Goal: Task Accomplishment & Management: Manage account settings

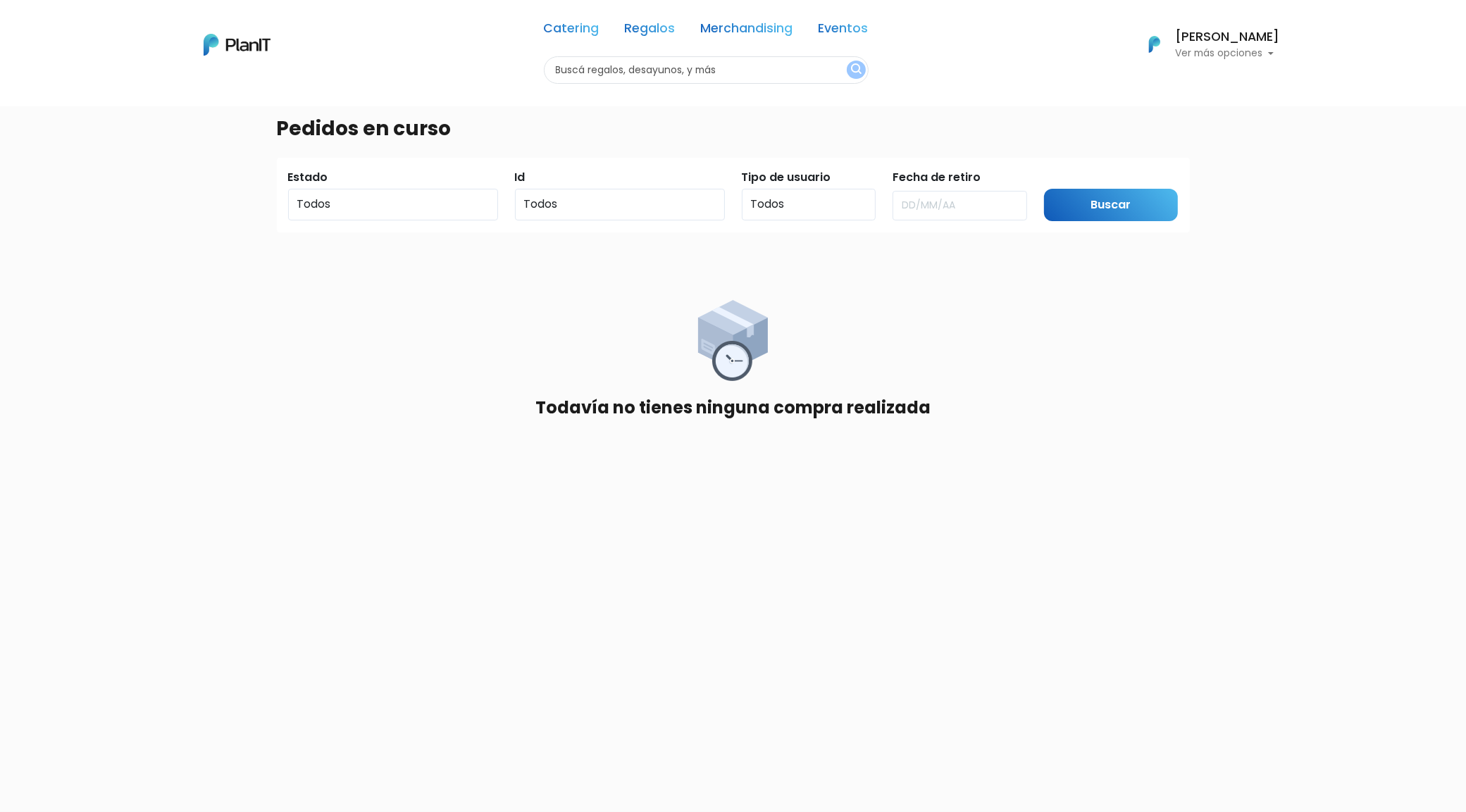
click at [1247, 41] on h6 "[PERSON_NAME]" at bounding box center [1228, 37] width 104 height 12
click at [1210, 138] on link "Historial" at bounding box center [1217, 140] width 125 height 28
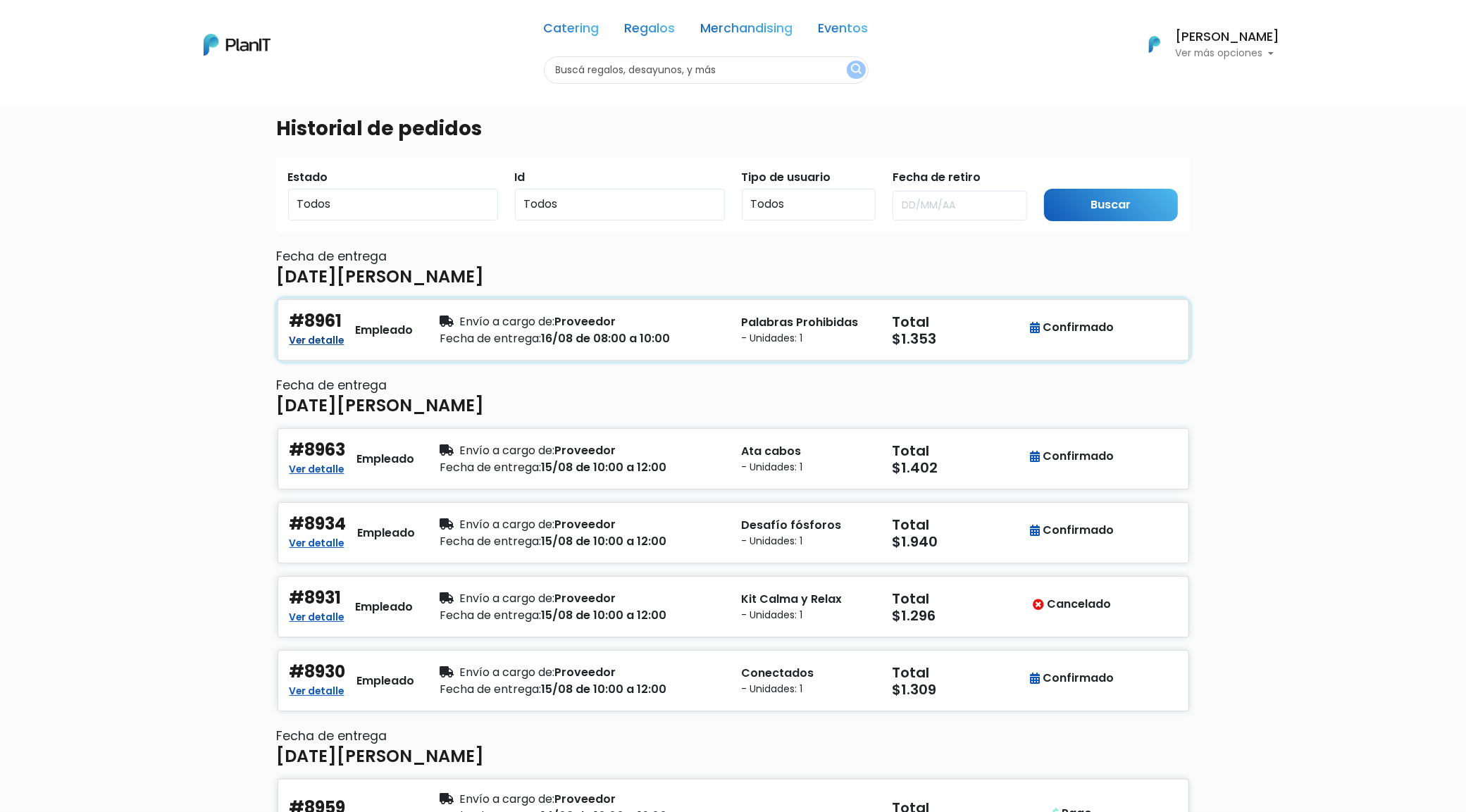
click at [318, 342] on link "Ver detalle" at bounding box center [317, 339] width 55 height 17
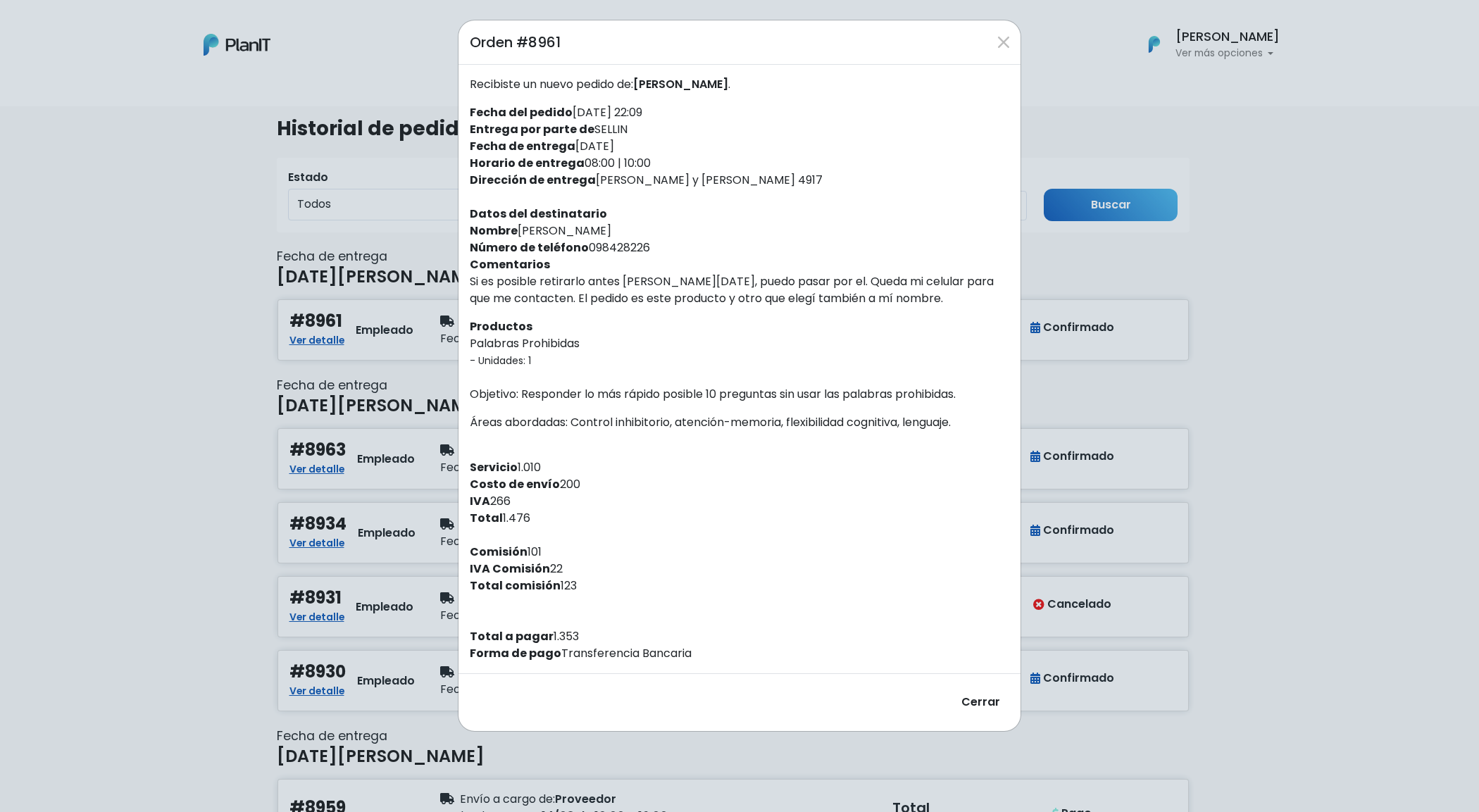
click at [1328, 406] on div "Orden #8961 Recibiste un nuevo pedido de: Diego Calvelo . Fecha del pedido 12/0…" at bounding box center [740, 406] width 1479 height 812
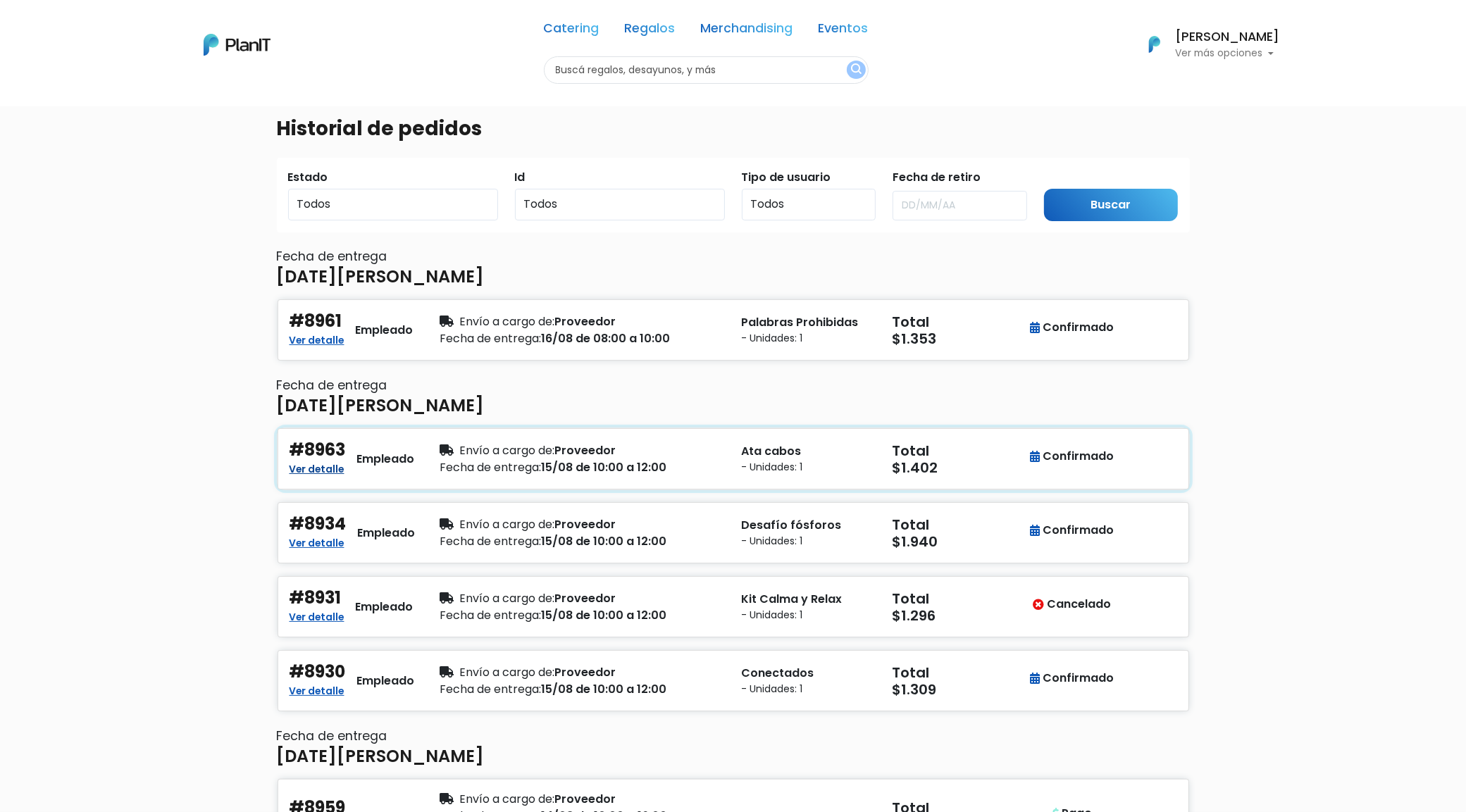
click at [321, 471] on link "Ver detalle" at bounding box center [317, 467] width 55 height 17
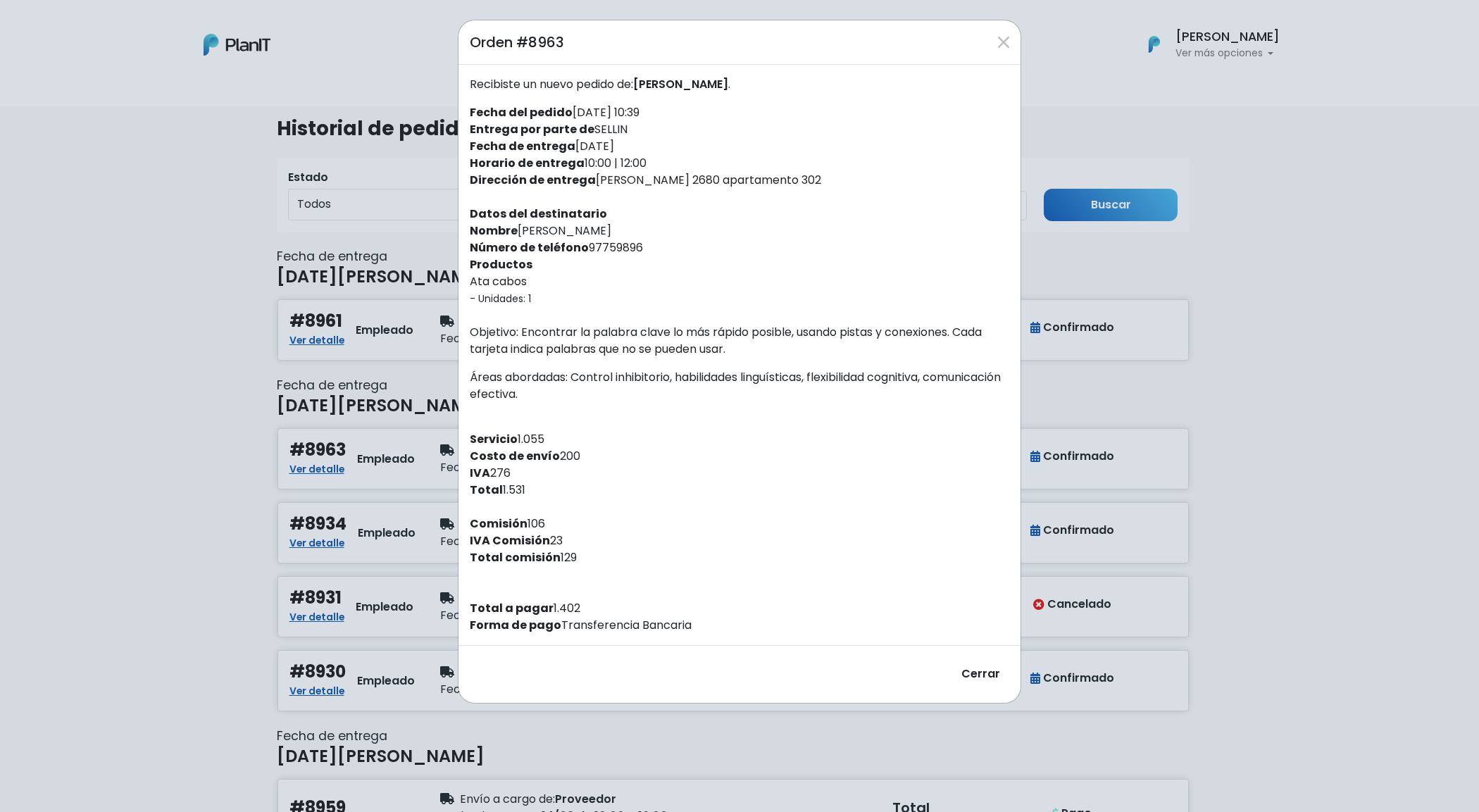
click at [170, 473] on div "Orden #8963 Recibiste un nuevo pedido de: Gerardo Fresia . Fecha del pedido 13/…" at bounding box center [740, 406] width 1479 height 812
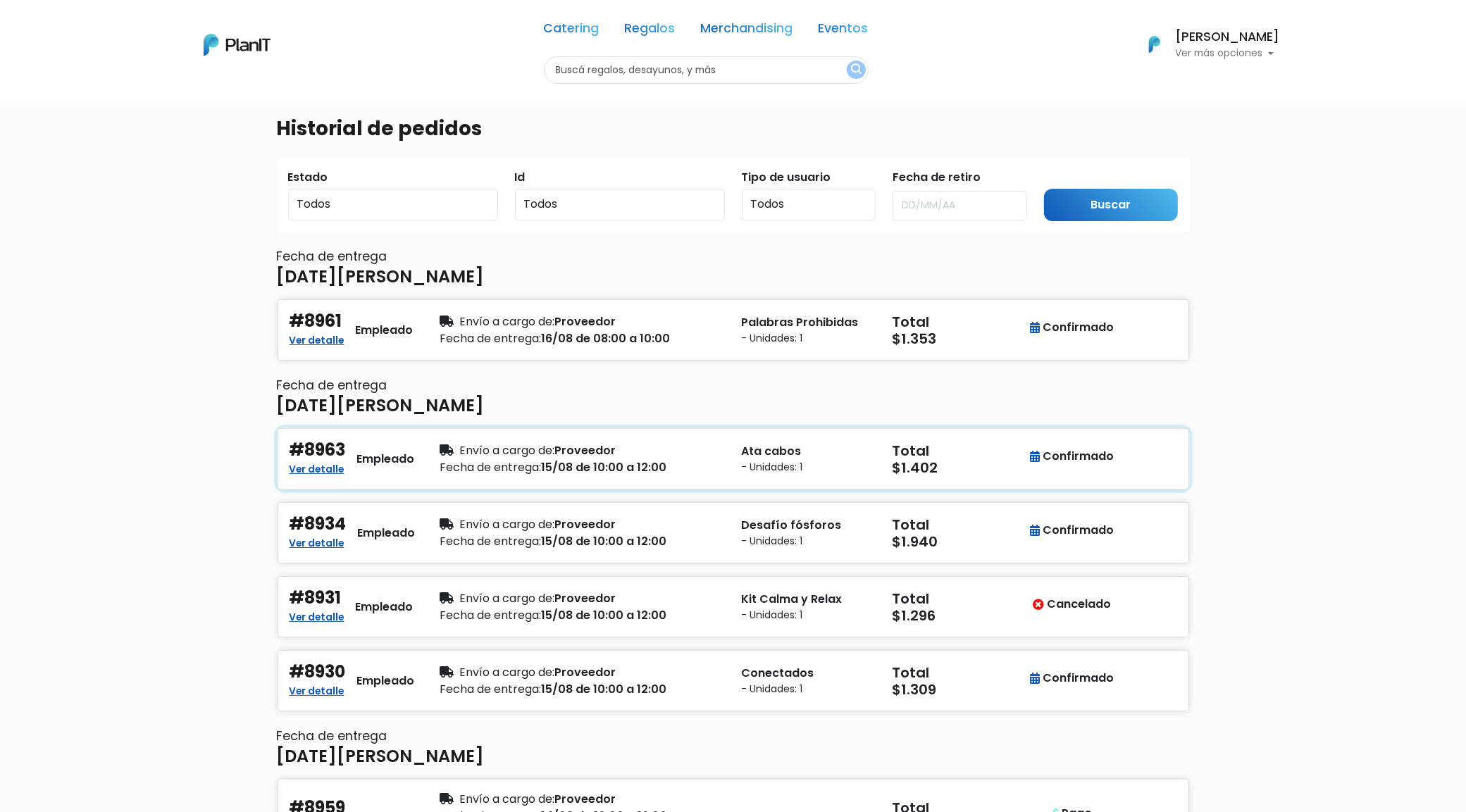
click at [294, 479] on div "#8963 Ver detalle Empleado Envío a cargo de: Proveedor Fecha de entrega: 15/08 …" at bounding box center [733, 459] width 911 height 62
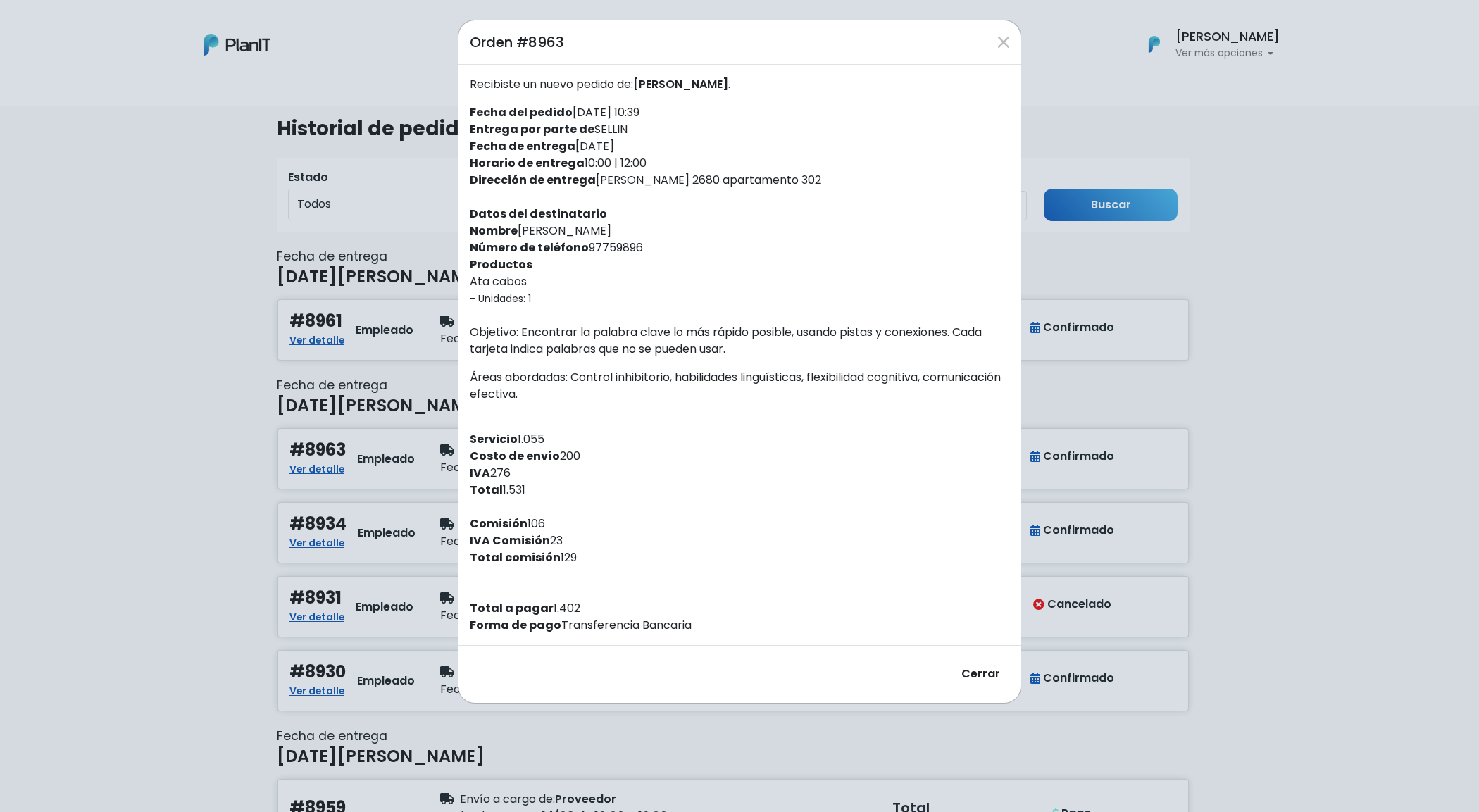
drag, startPoint x: 574, startPoint y: 560, endPoint x: 490, endPoint y: 502, distance: 102.1
click at [504, 499] on div "Recibiste un nuevo pedido de: Gerardo Fresia . Fecha del pedido 13/08/2025 10:3…" at bounding box center [739, 355] width 562 height 581
click at [176, 502] on div "Orden #8963 Recibiste un nuevo pedido de: Gerardo Fresia . Fecha del pedido 13/…" at bounding box center [740, 406] width 1479 height 812
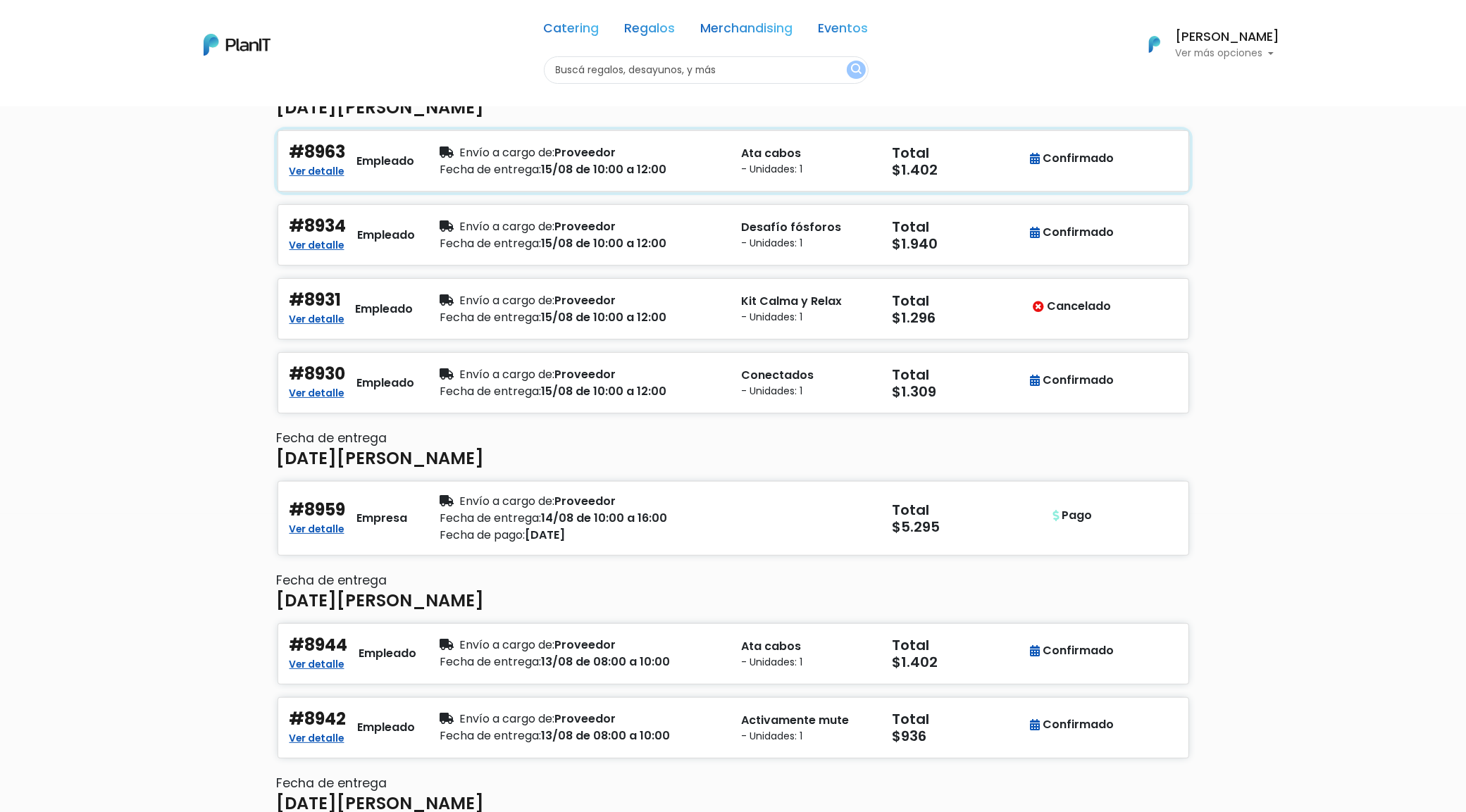
scroll to position [352, 0]
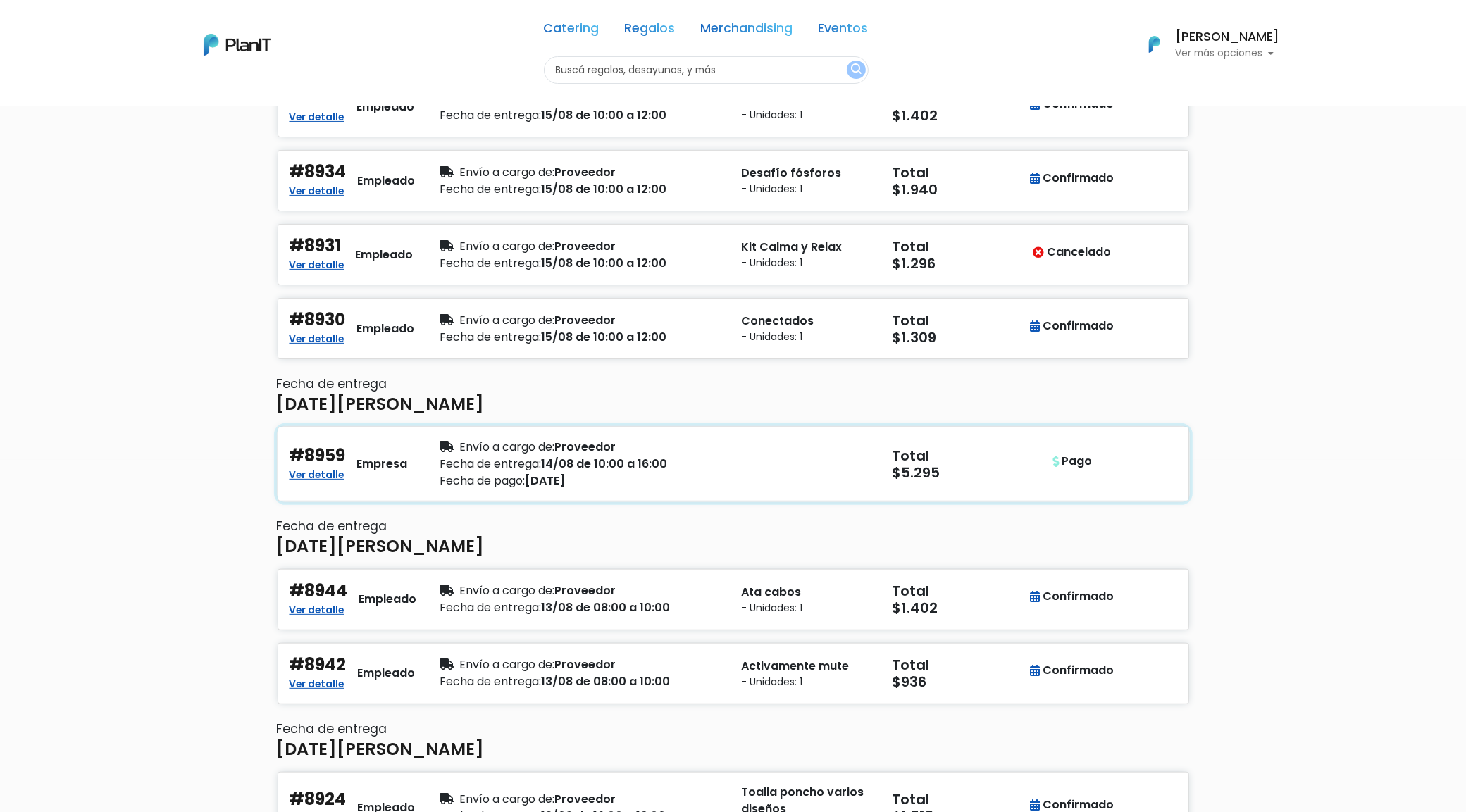
click at [346, 478] on div "Ver detalle" at bounding box center [318, 474] width 57 height 17
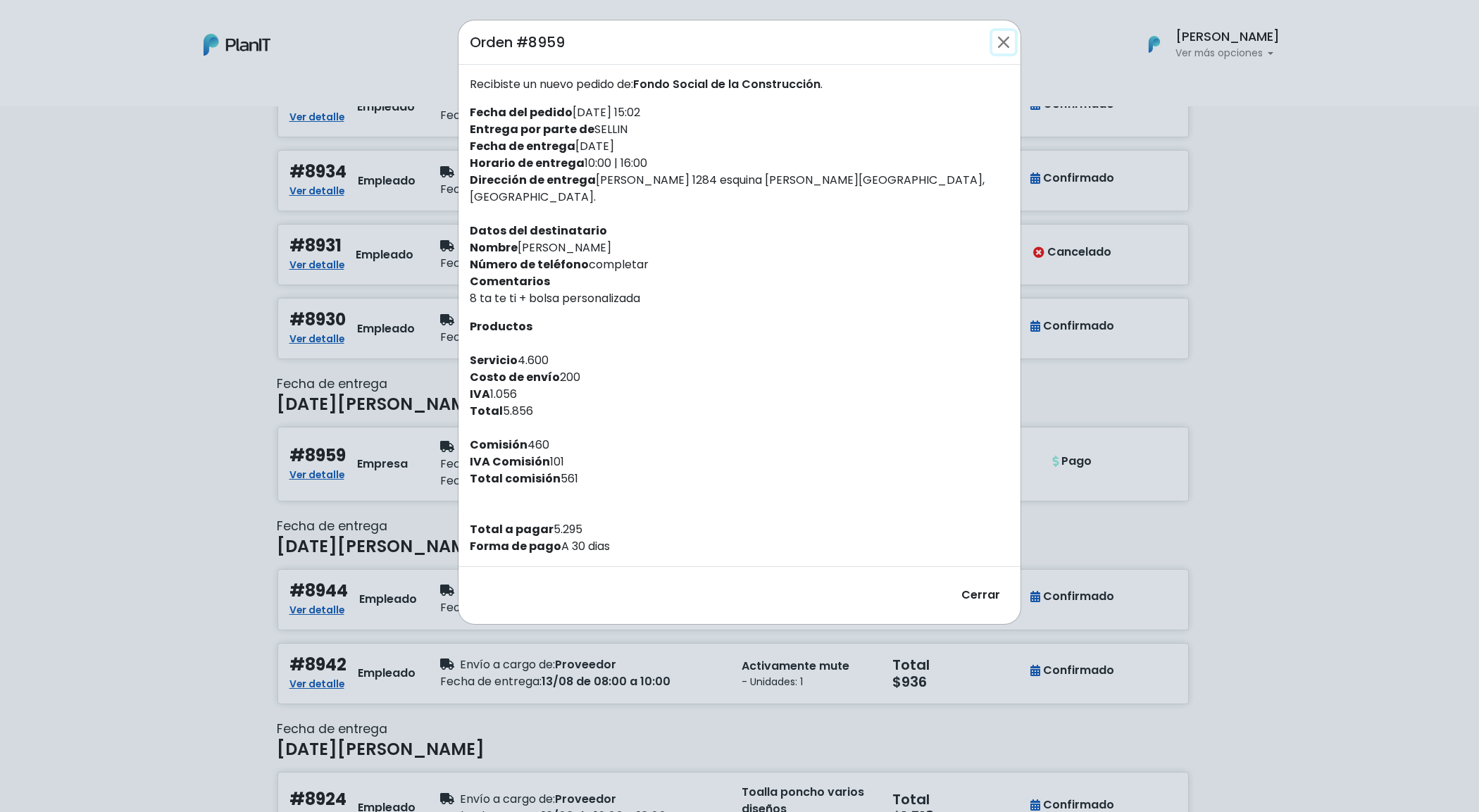
click at [1008, 37] on button "Close" at bounding box center [1003, 42] width 22 height 22
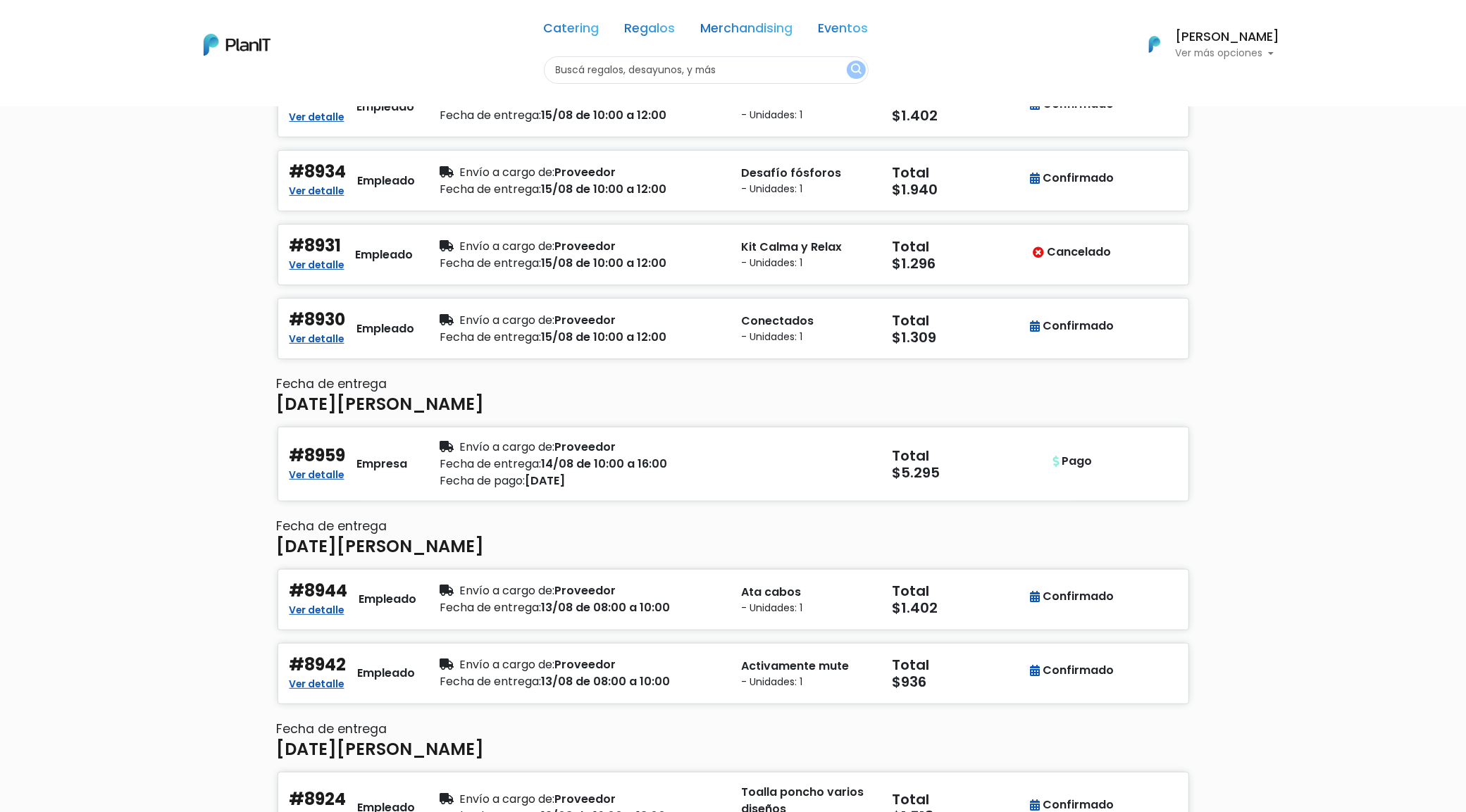
click at [1357, 465] on div "Historial de pedidos Estado Todos Pendiente Confirmado Pago Id Todos 8961 8963 …" at bounding box center [733, 434] width 1466 height 1362
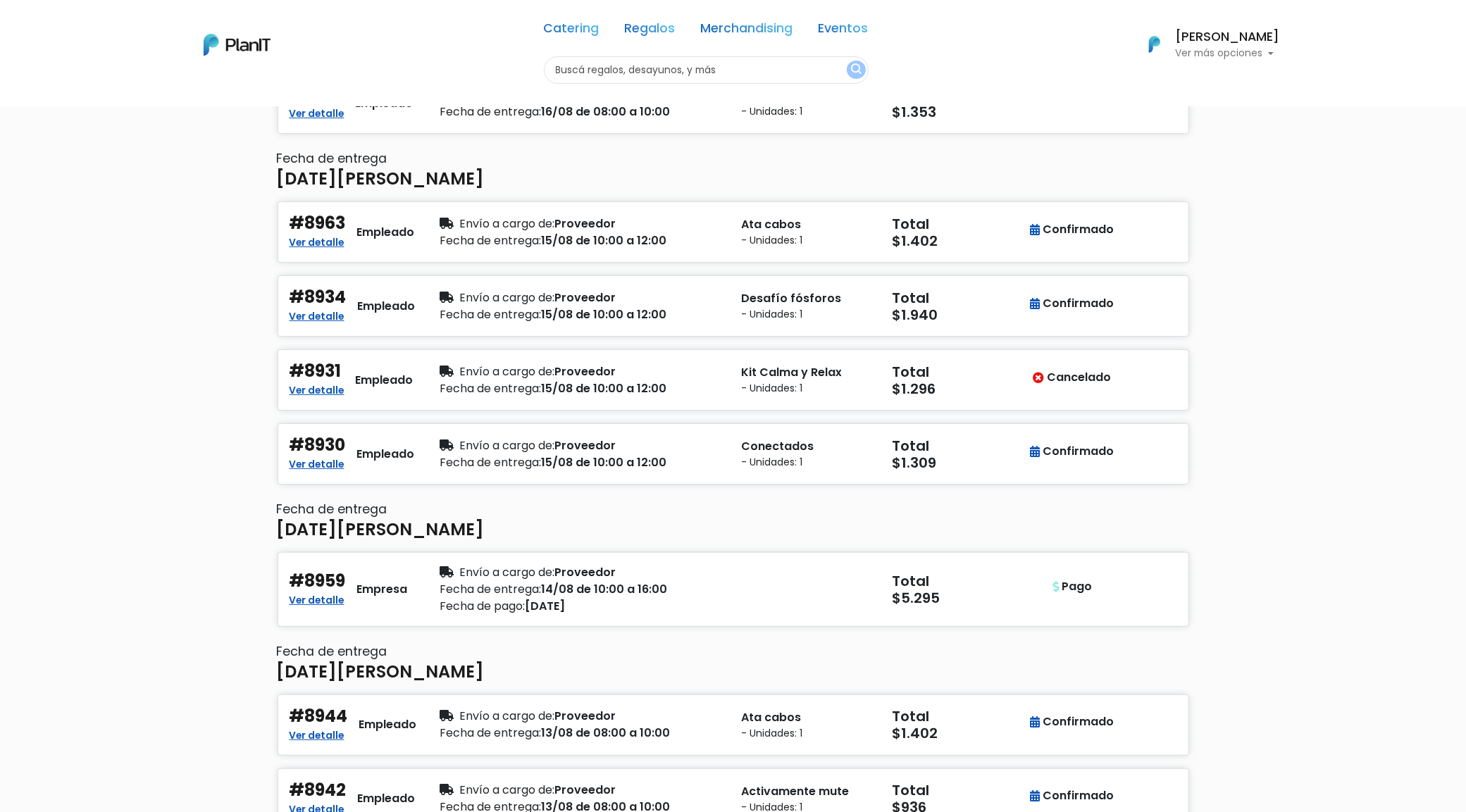
scroll to position [0, 0]
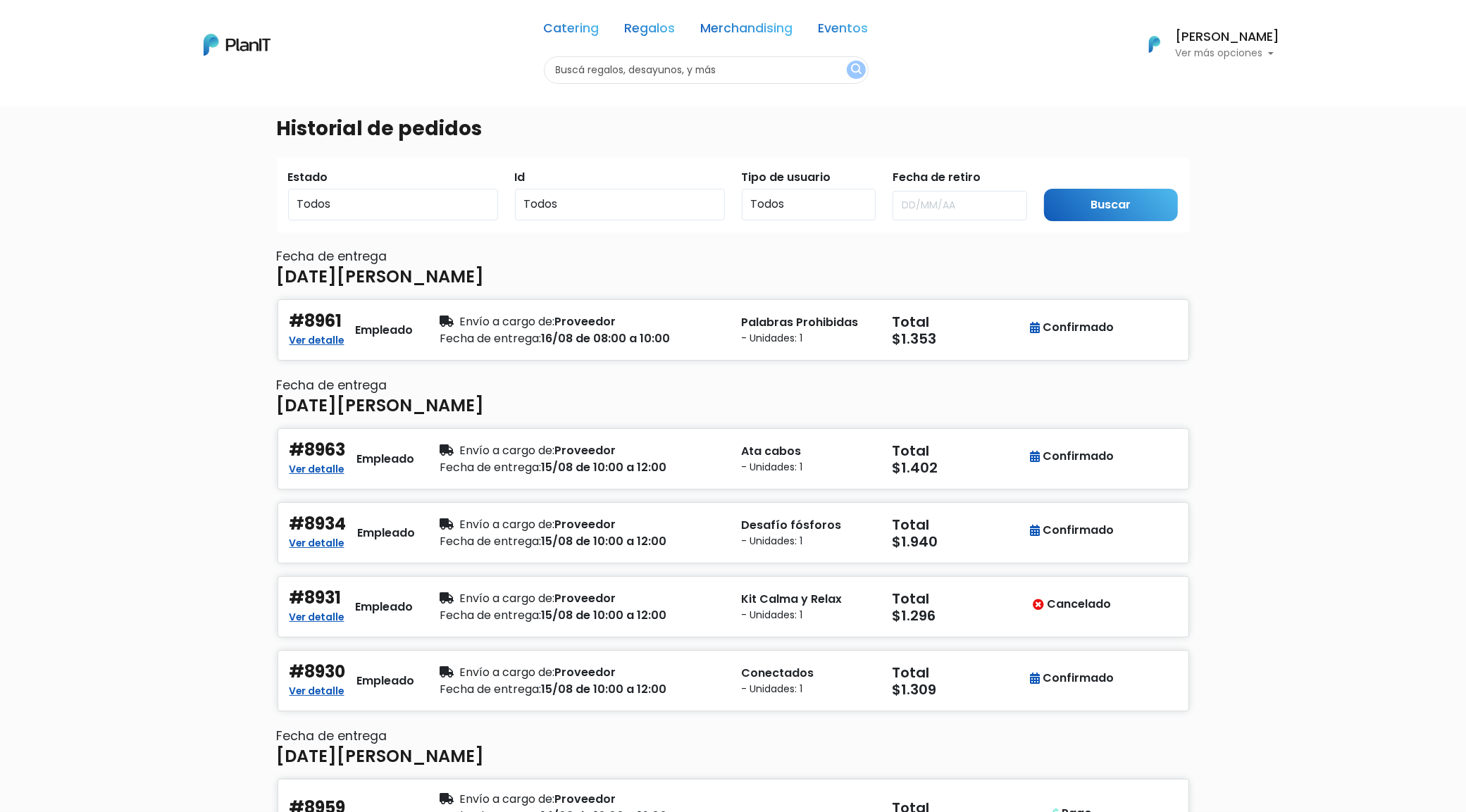
click at [639, 38] on div "Catering Regalos Merchandising Eventos" at bounding box center [706, 31] width 325 height 51
click at [646, 29] on link "Regalos" at bounding box center [650, 30] width 51 height 17
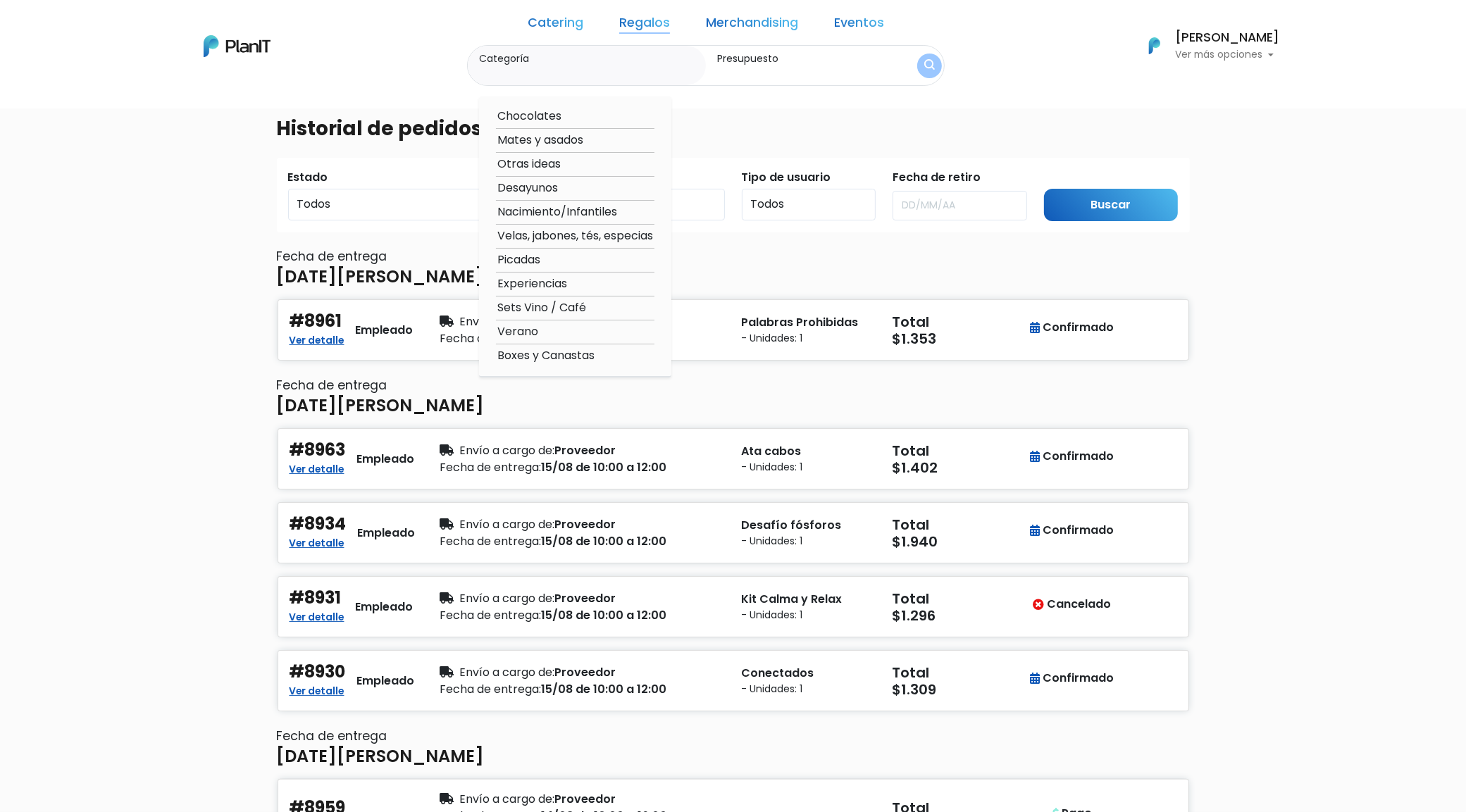
click at [1375, 352] on div "Historial de pedidos Estado Todos Pendiente Confirmado Pago Id Todos 8961 8963 …" at bounding box center [733, 787] width 1466 height 1362
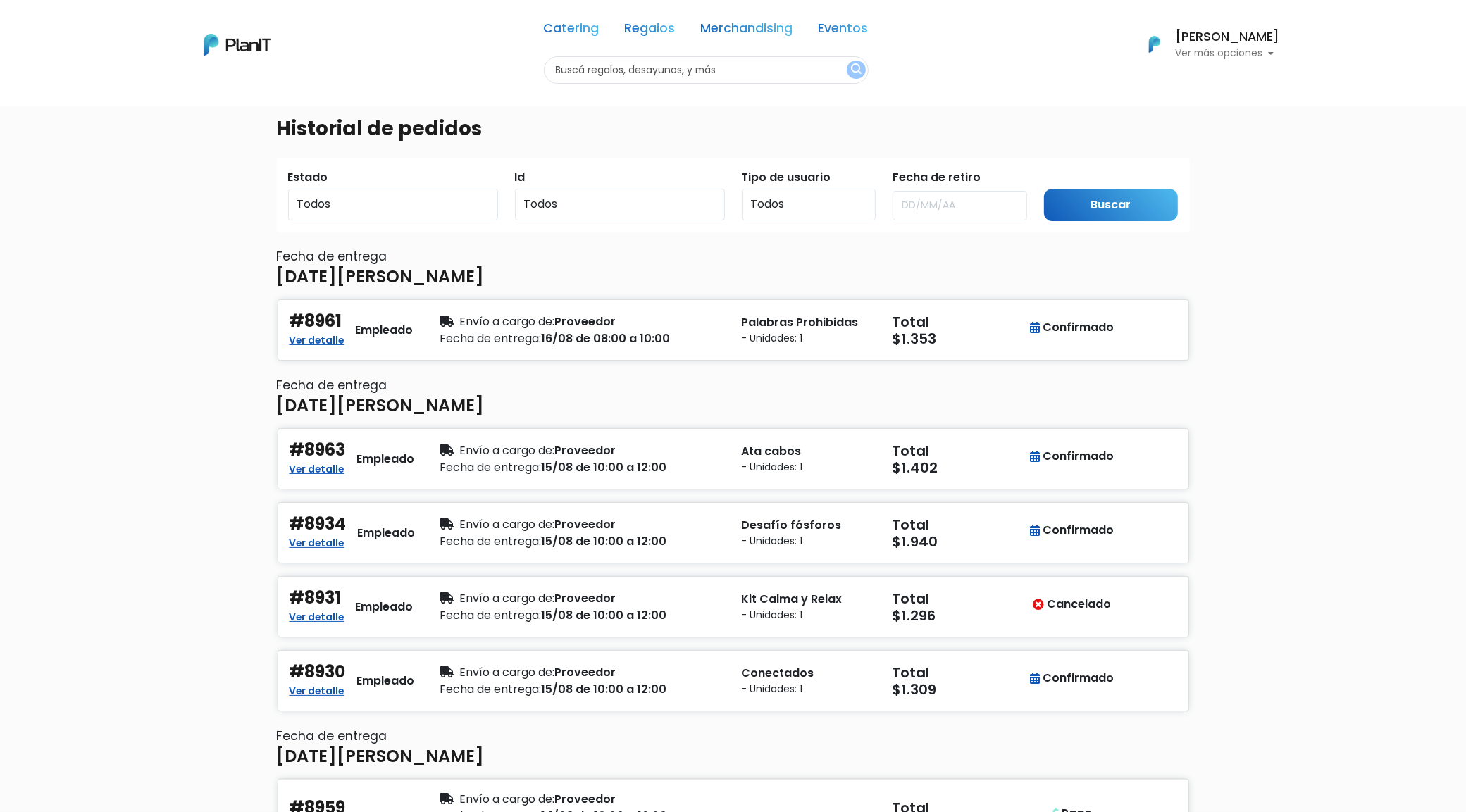
click at [1340, 338] on div "Historial de pedidos Estado Todos Pendiente Confirmado Pago Id Todos 8961 8963 …" at bounding box center [733, 787] width 1466 height 1362
